Goal: Task Accomplishment & Management: Complete application form

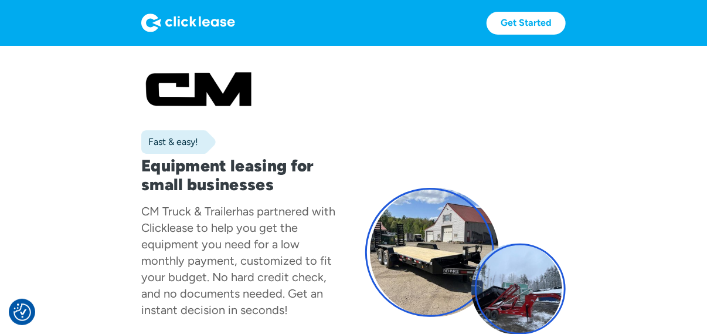
click at [192, 140] on div "Fast & easy!" at bounding box center [169, 142] width 57 height 12
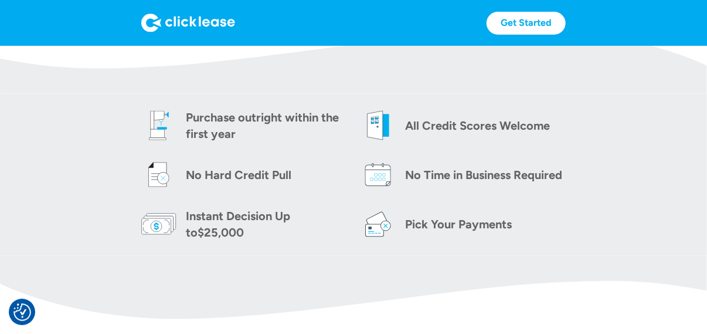
scroll to position [469, 0]
click at [216, 121] on div "Purchase outright within the first year" at bounding box center [266, 125] width 161 height 33
click at [166, 134] on img at bounding box center [158, 125] width 35 height 35
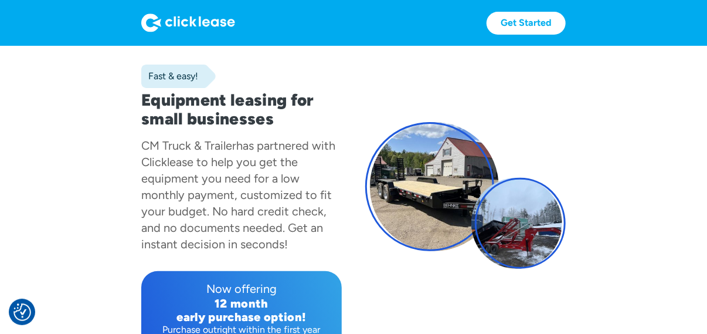
scroll to position [0, 0]
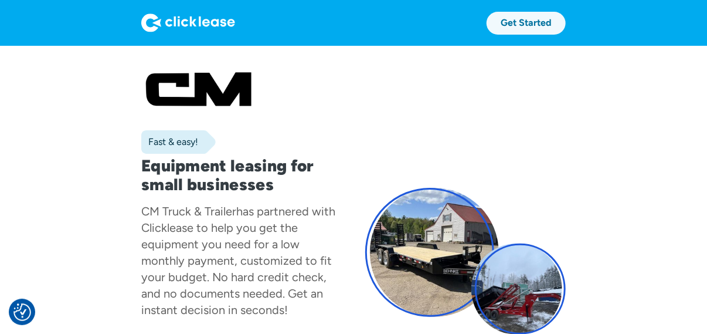
click at [527, 19] on link "Get Started" at bounding box center [526, 23] width 79 height 23
